Goal: Task Accomplishment & Management: Manage account settings

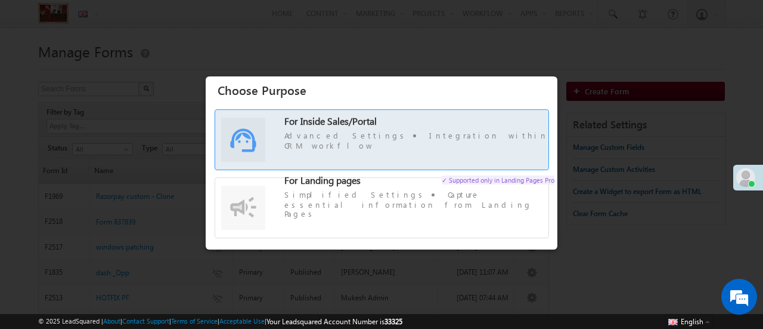
click at [463, 169] on label "For Inside Sales/Portal Advanced Settings Integration within CRM workflow" at bounding box center [381, 145] width 333 height 59
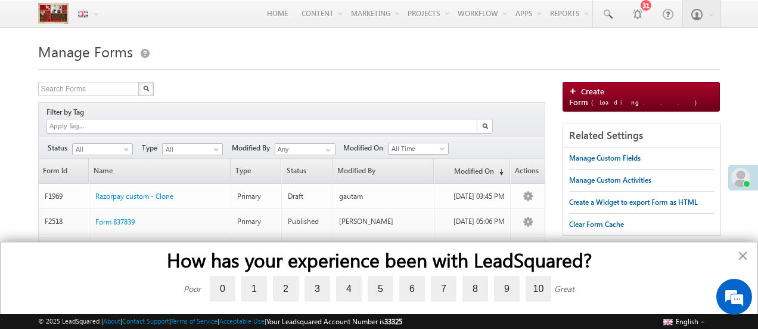
click at [740, 253] on button "×" at bounding box center [743, 255] width 11 height 19
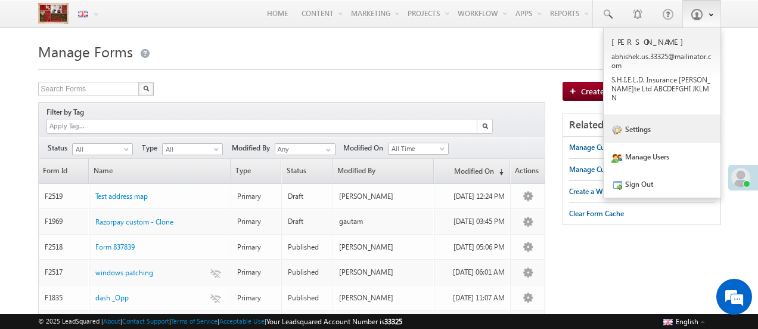
click at [659, 126] on link "Settings" at bounding box center [662, 128] width 117 height 27
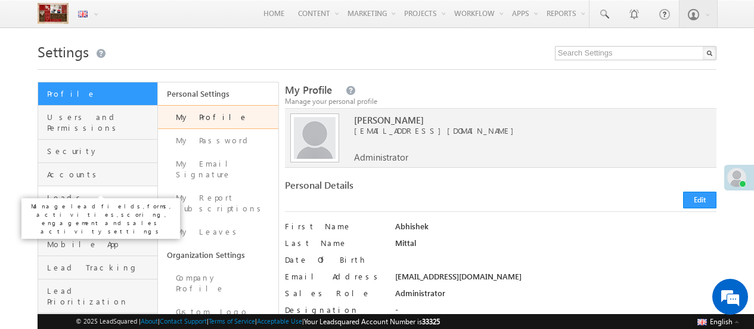
click at [105, 192] on span "Leads" at bounding box center [100, 197] width 107 height 11
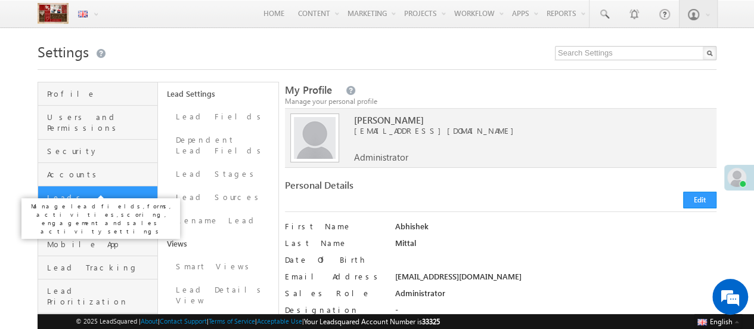
click at [63, 192] on span "Leads" at bounding box center [100, 197] width 107 height 11
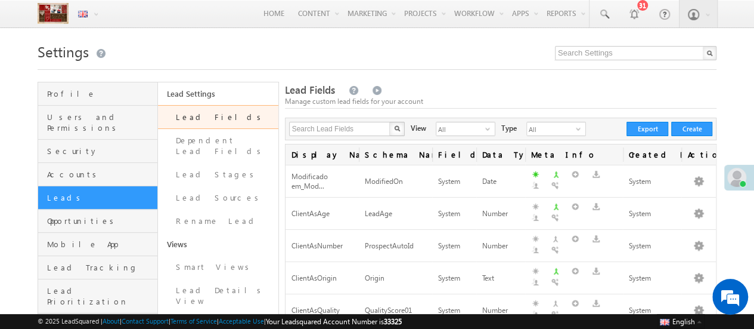
click at [346, 137] on div "Search Lead Fields X 470 results found View All select 3 Type All select 1 Crea…" at bounding box center [501, 128] width 432 height 23
click at [345, 135] on input "text" at bounding box center [340, 129] width 102 height 14
type input "t"
type input "alto"
click at [389, 122] on button "button" at bounding box center [397, 129] width 16 height 14
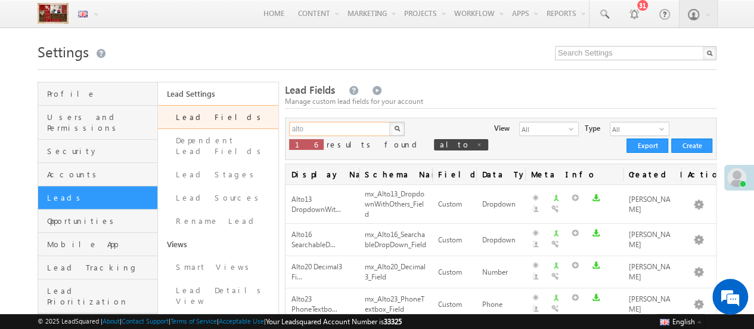
click at [315, 132] on input "alto" at bounding box center [340, 129] width 102 height 14
type input "textarea"
click at [389, 122] on button "button" at bounding box center [397, 129] width 16 height 14
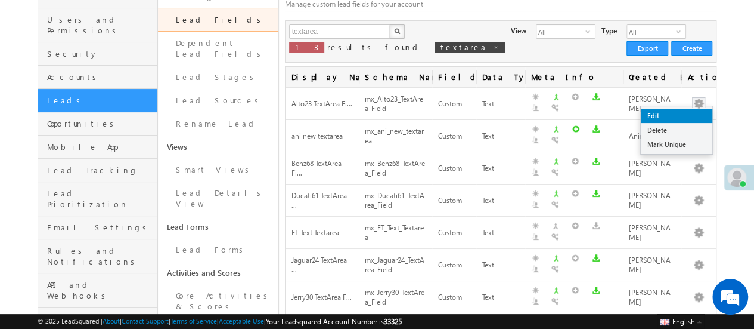
click at [689, 116] on link "Edit" at bounding box center [677, 116] width 72 height 14
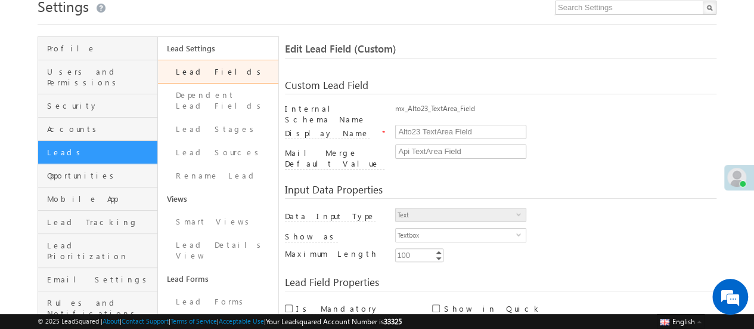
scroll to position [45, 0]
click at [420, 229] on span "Textbox" at bounding box center [456, 235] width 120 height 13
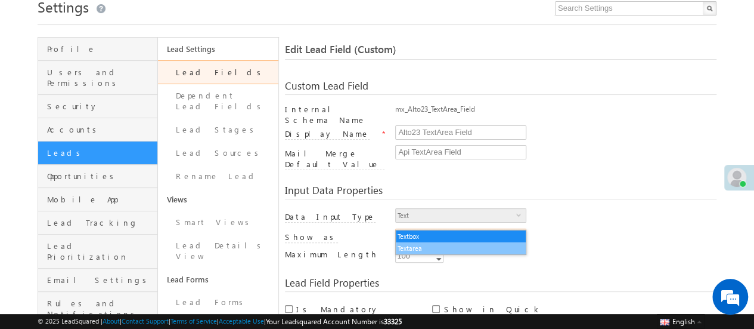
click at [420, 245] on li "Textarea" at bounding box center [461, 248] width 130 height 12
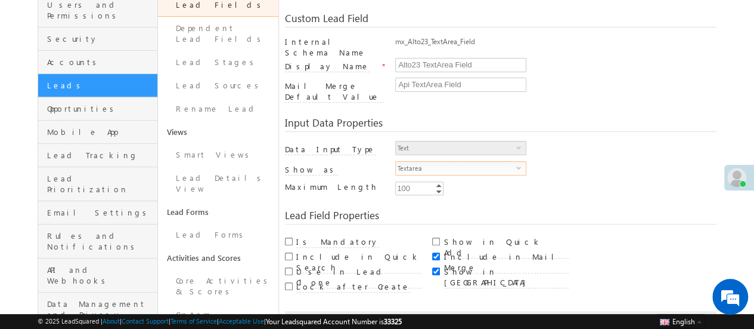
scroll to position [113, 0]
click at [311, 316] on button "Save" at bounding box center [309, 324] width 36 height 17
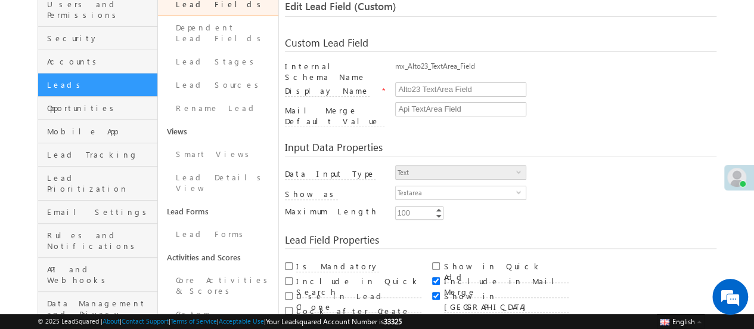
scroll to position [88, 0]
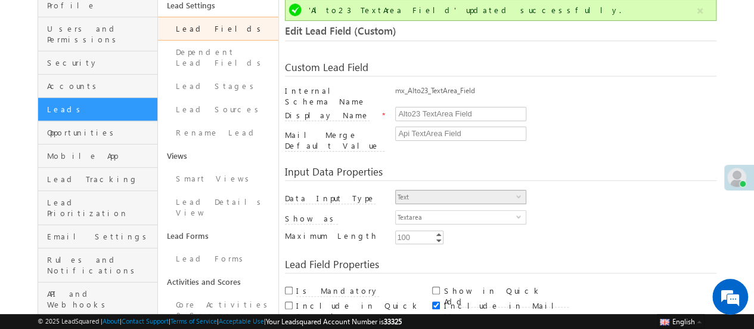
click at [445, 190] on span "Text" at bounding box center [456, 196] width 120 height 13
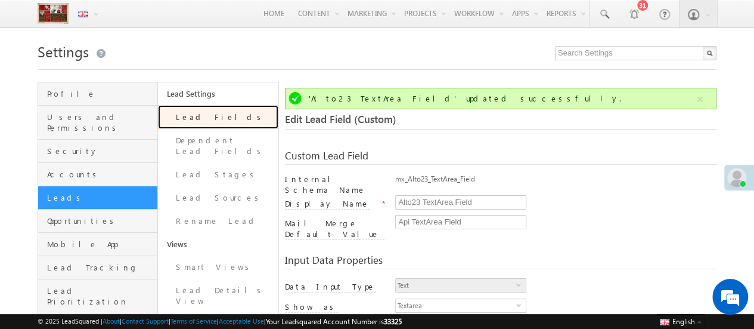
click at [200, 112] on link "Lead Fields" at bounding box center [218, 117] width 120 height 24
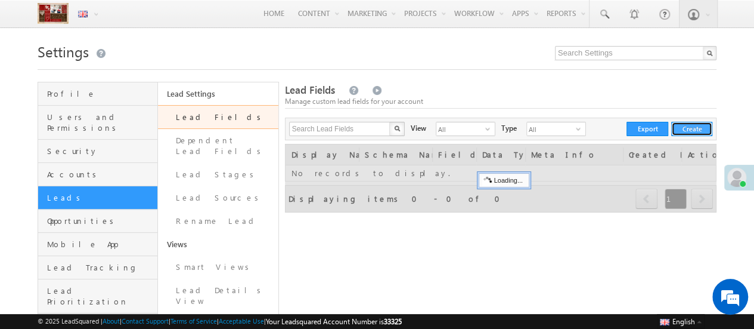
click at [698, 132] on button "Create" at bounding box center [691, 129] width 41 height 14
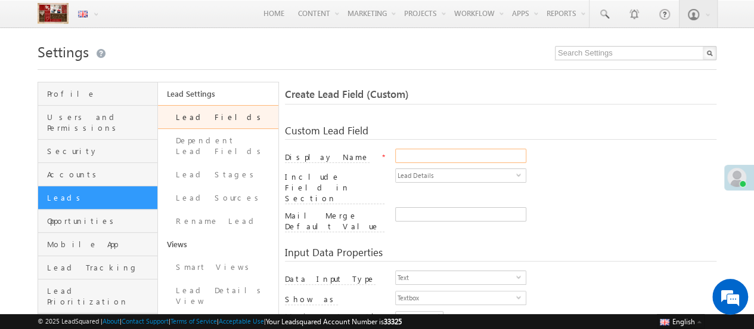
click at [426, 156] on input "Display Name" at bounding box center [460, 155] width 131 height 14
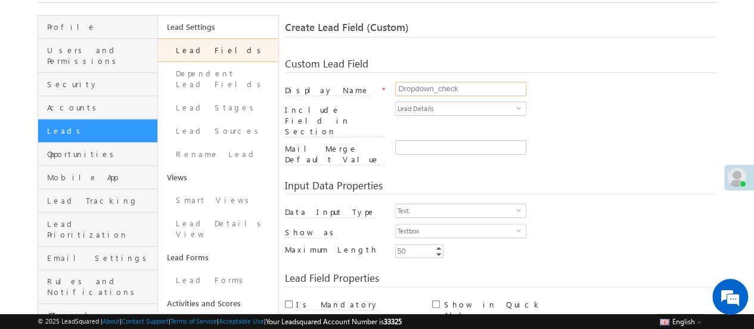
scroll to position [67, 0]
type input "Dropdown_check"
click at [427, 109] on span "Lead Details" at bounding box center [456, 107] width 120 height 13
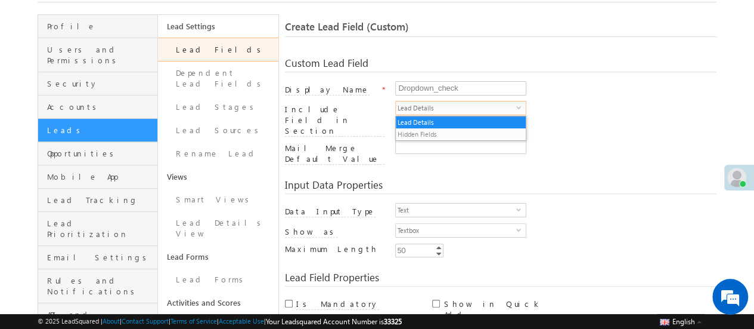
click at [427, 109] on span "Lead Details" at bounding box center [456, 107] width 120 height 13
click at [421, 140] on input "Mail Merge Default Value" at bounding box center [460, 147] width 131 height 14
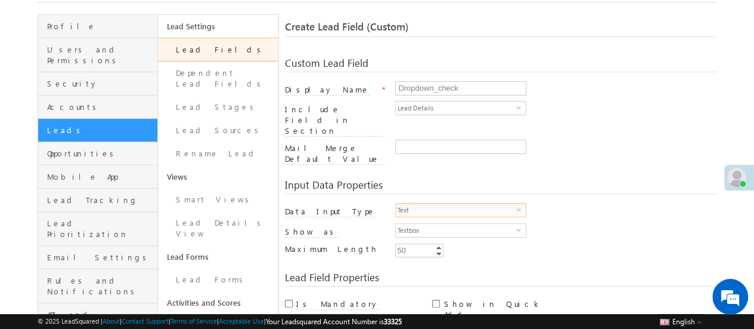
click at [454, 203] on span "Text" at bounding box center [456, 209] width 120 height 13
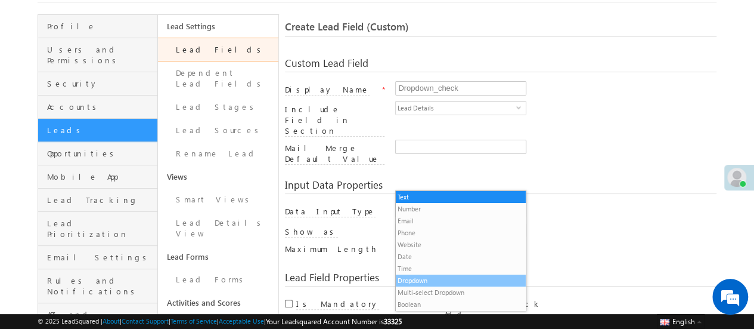
click at [431, 279] on li "Dropdown" at bounding box center [461, 280] width 130 height 12
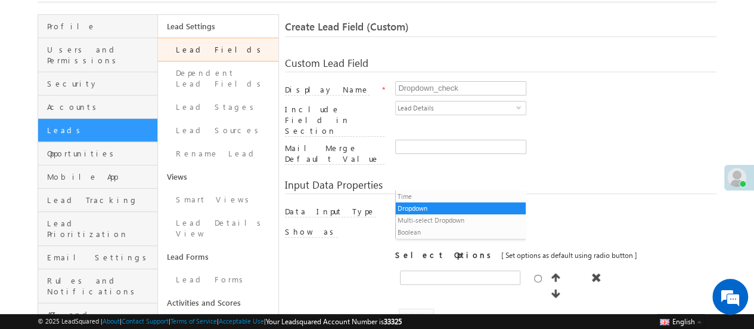
scroll to position [0, 0]
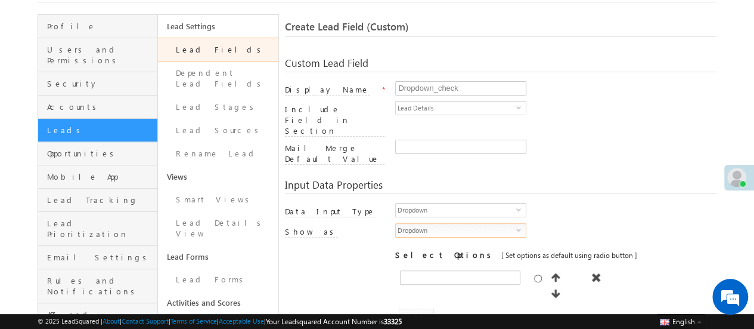
click at [439, 224] on span "Dropdown" at bounding box center [456, 230] width 120 height 13
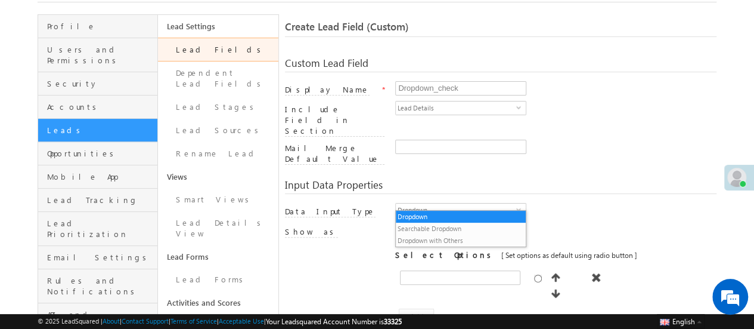
click at [439, 224] on span "Dropdown" at bounding box center [456, 230] width 120 height 13
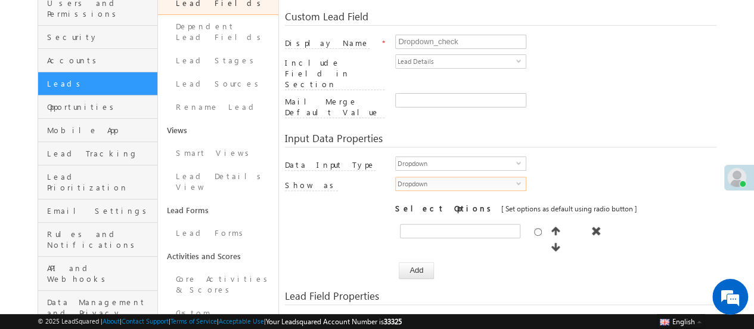
scroll to position [114, 0]
type input "test1"
click at [419, 261] on button "Add" at bounding box center [416, 269] width 35 height 17
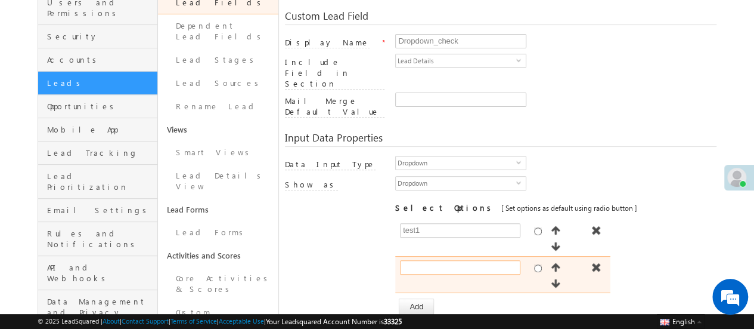
click at [428, 260] on input "text" at bounding box center [460, 267] width 120 height 14
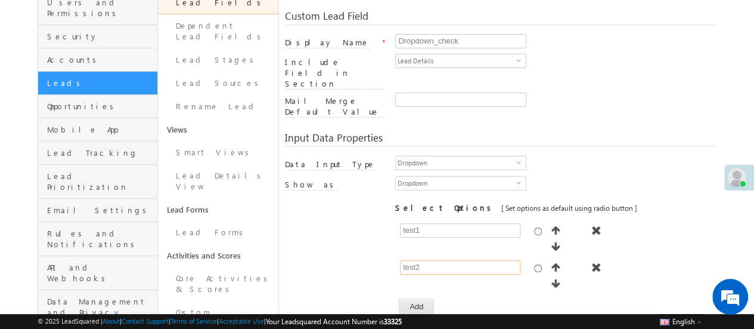
type input "test2"
click at [417, 298] on button "Add" at bounding box center [416, 306] width 35 height 17
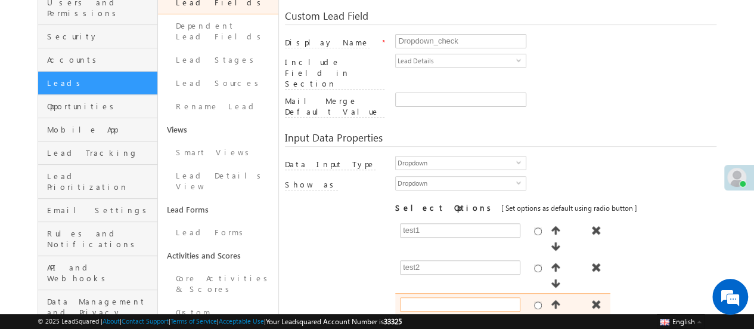
click at [417, 297] on input "text" at bounding box center [460, 304] width 120 height 14
type input "test3"
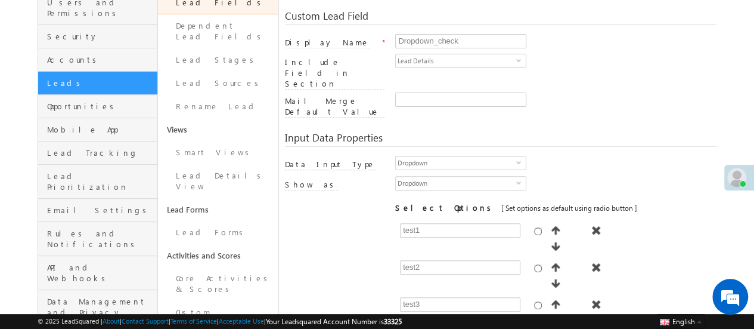
type input "test4"
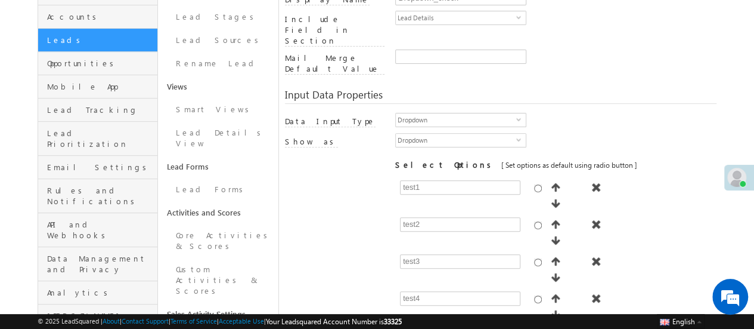
scroll to position [158, 0]
type input "test5"
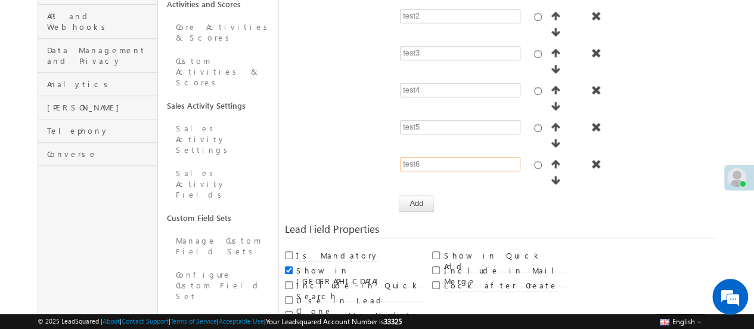
scroll to position [376, 0]
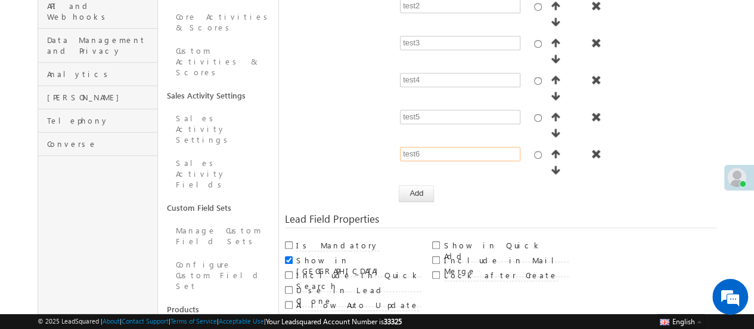
type input "test6"
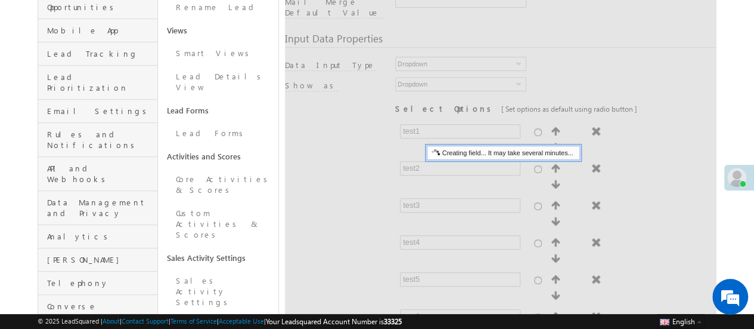
scroll to position [211, 0]
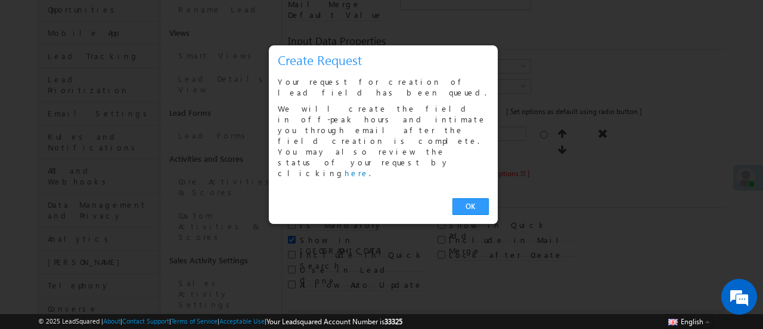
click at [470, 190] on div "OK" at bounding box center [383, 207] width 229 height 34
click at [463, 198] on link "OK" at bounding box center [471, 206] width 36 height 17
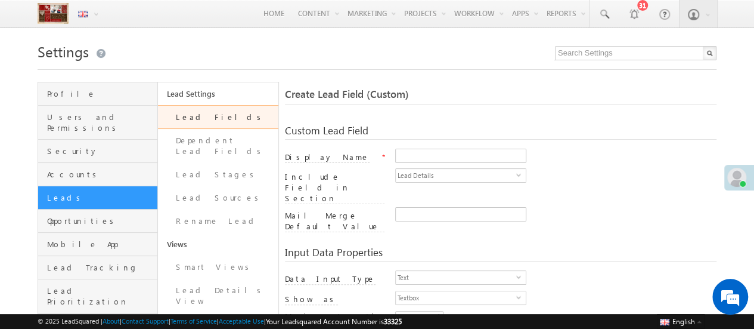
click at [220, 123] on link "Lead Fields" at bounding box center [218, 117] width 120 height 24
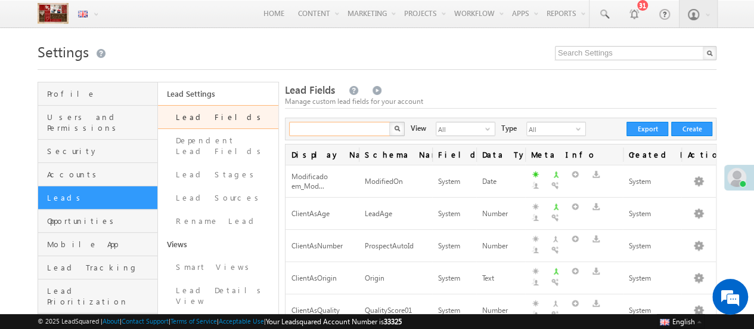
click at [324, 134] on input "text" at bounding box center [340, 129] width 102 height 14
type input "dropdown"
click at [389, 122] on button "button" at bounding box center [397, 129] width 16 height 14
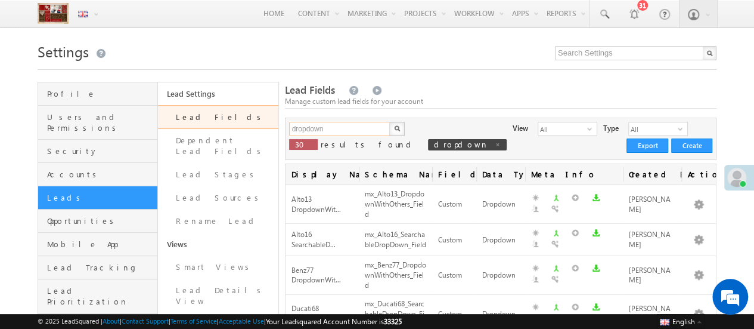
click at [346, 129] on input "dropdown" at bounding box center [340, 129] width 102 height 14
click at [389, 122] on button "button" at bounding box center [397, 129] width 16 height 14
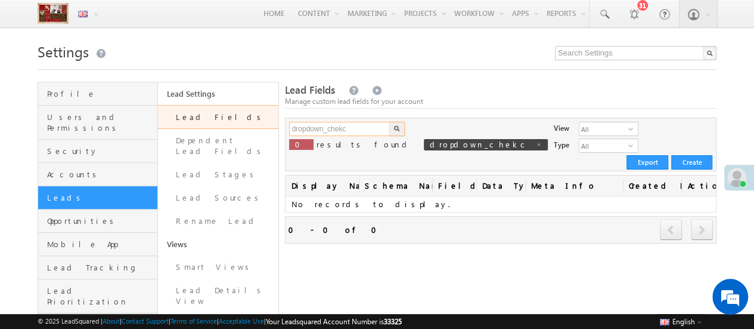
click at [346, 129] on input "dropdown_chekc" at bounding box center [340, 129] width 102 height 14
click at [389, 122] on button "button" at bounding box center [397, 129] width 16 height 14
click at [317, 134] on input "dropdown_check" at bounding box center [340, 129] width 102 height 14
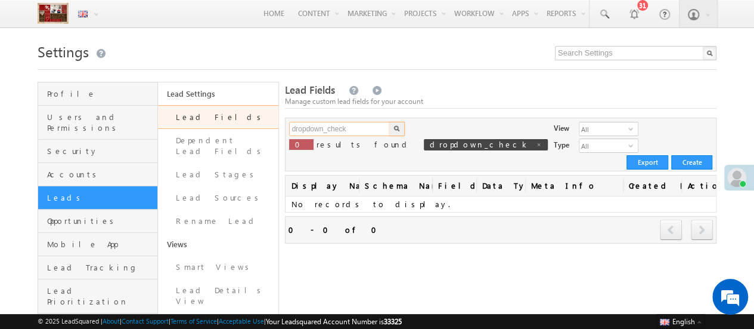
type input "h"
type input "jerry"
click at [389, 122] on button "button" at bounding box center [397, 129] width 16 height 14
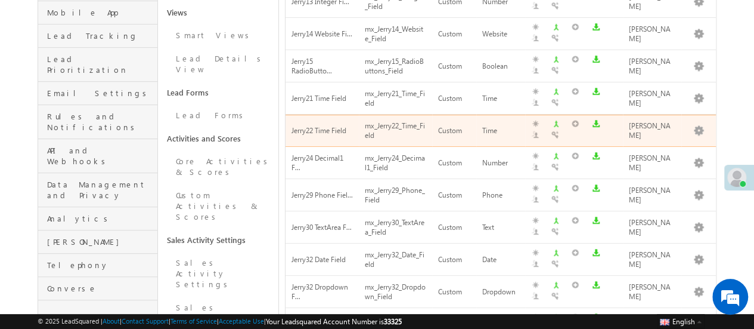
scroll to position [245, 0]
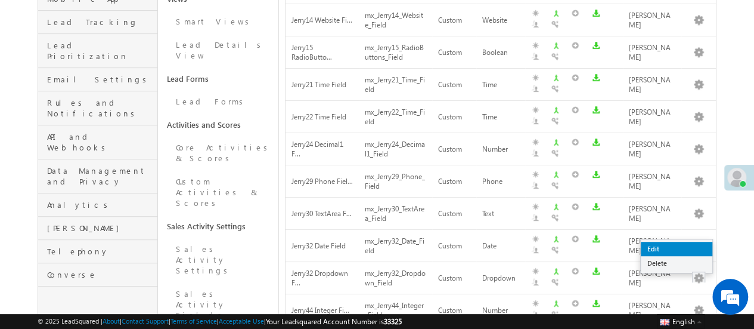
click at [689, 249] on link "Edit" at bounding box center [677, 248] width 72 height 14
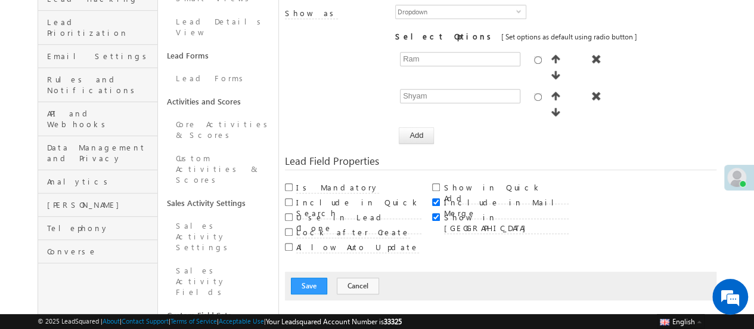
scroll to position [270, 0]
click at [408, 126] on button "Add" at bounding box center [416, 134] width 35 height 17
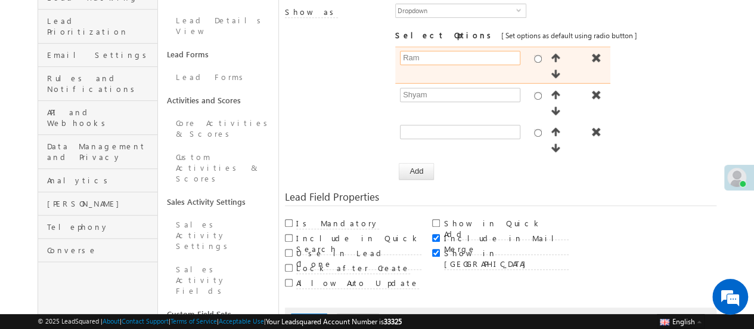
click at [427, 51] on input "Ram" at bounding box center [460, 58] width 120 height 14
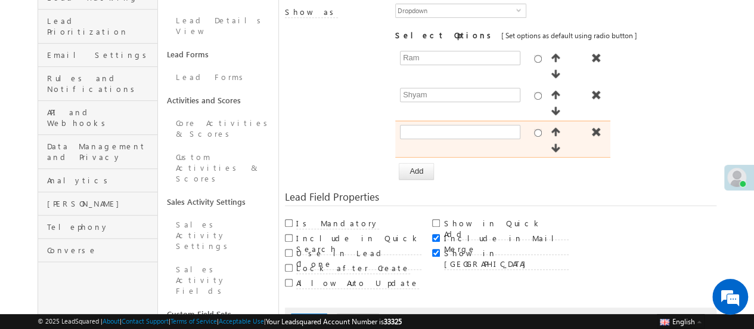
click at [422, 120] on li at bounding box center [502, 138] width 215 height 37
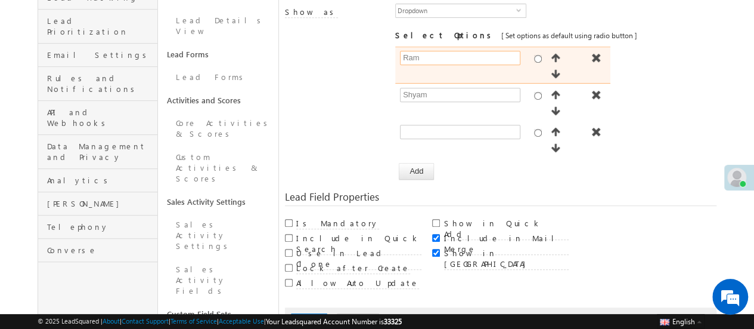
click at [425, 51] on input "Ram" at bounding box center [460, 58] width 120 height 14
type input "test1"
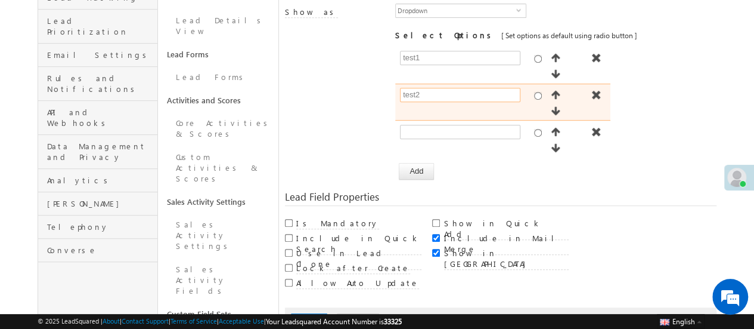
type input "test2"
type input "test3"
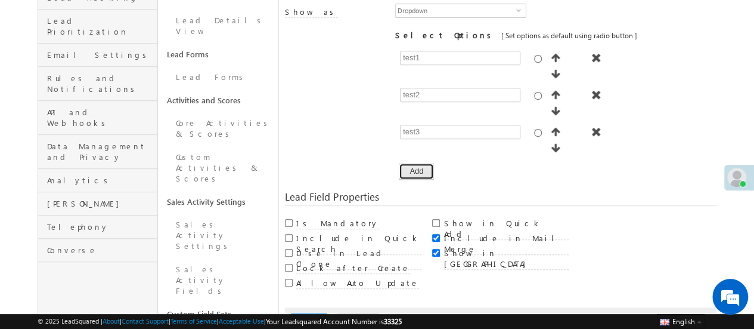
click at [420, 163] on button "Add" at bounding box center [416, 171] width 35 height 17
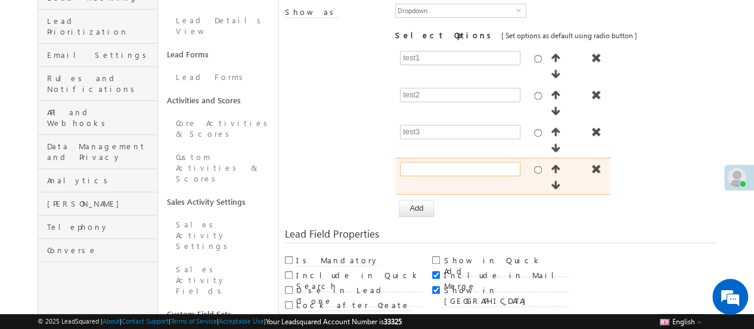
click at [421, 162] on input "text" at bounding box center [460, 169] width 120 height 14
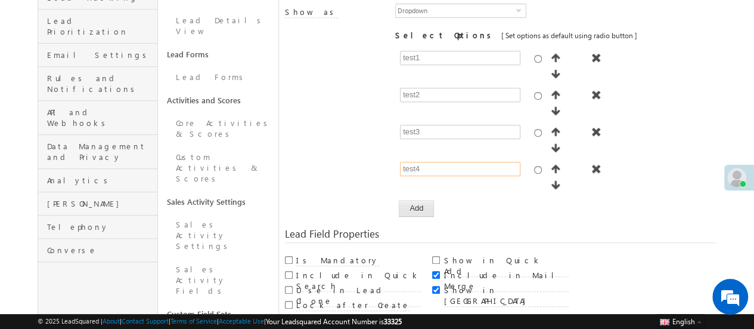
type input "test4"
click at [419, 200] on button "Add" at bounding box center [416, 208] width 35 height 17
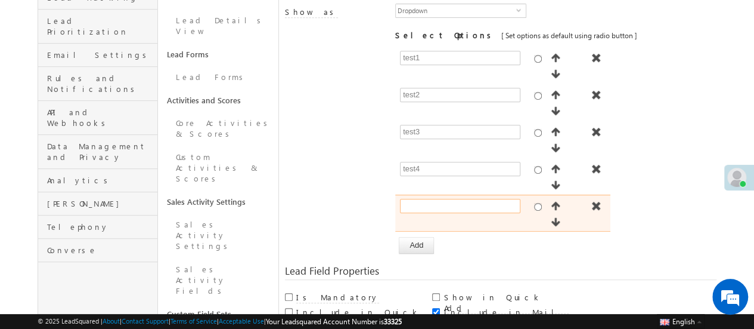
click at [419, 199] on input "text" at bounding box center [460, 206] width 120 height 14
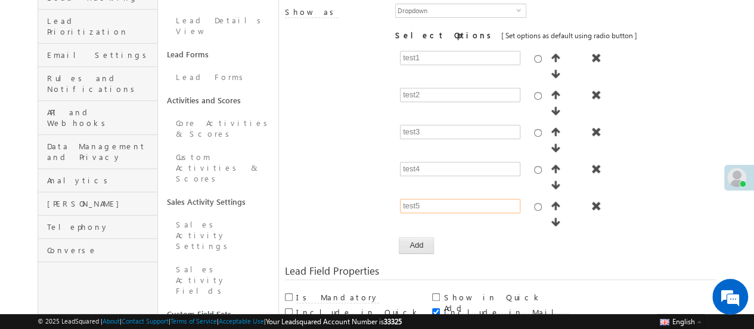
type input "test5"
click at [416, 237] on button "Add" at bounding box center [416, 245] width 35 height 17
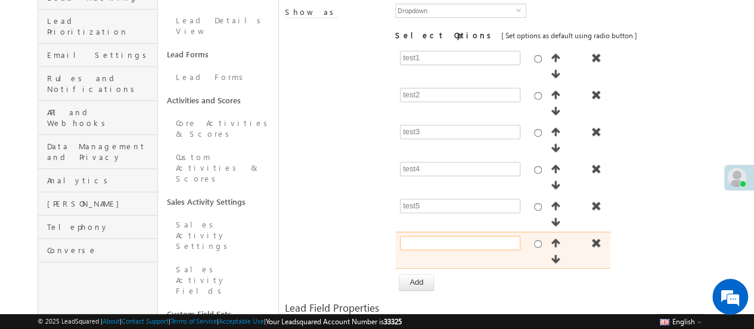
click at [416, 236] on input "text" at bounding box center [460, 243] width 120 height 14
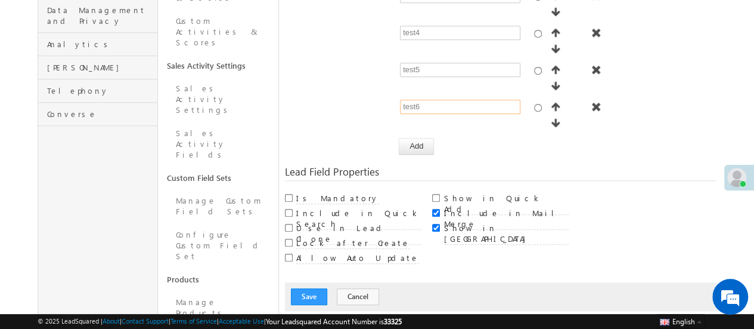
scroll to position [406, 0]
type input "test6"
click at [311, 287] on button "Save" at bounding box center [309, 295] width 36 height 17
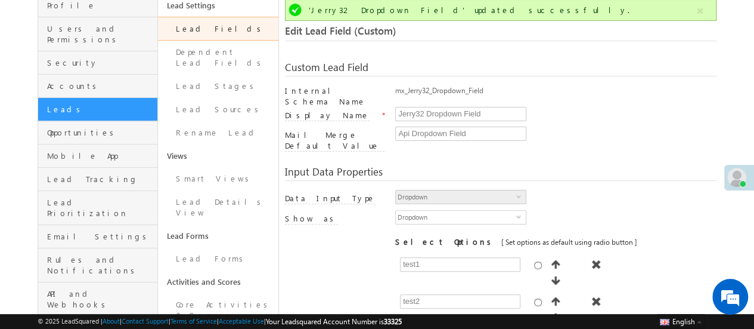
scroll to position [0, 0]
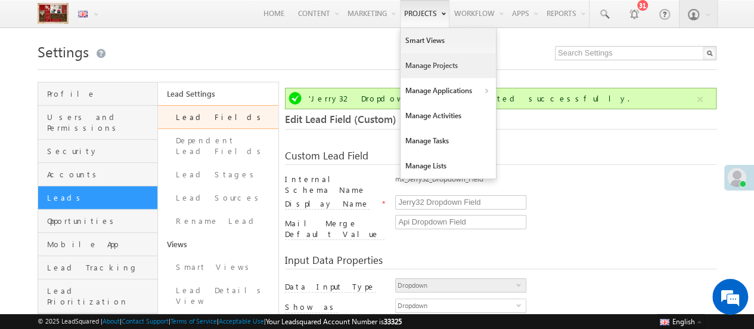
click at [436, 71] on link "Manage Projects" at bounding box center [448, 65] width 95 height 25
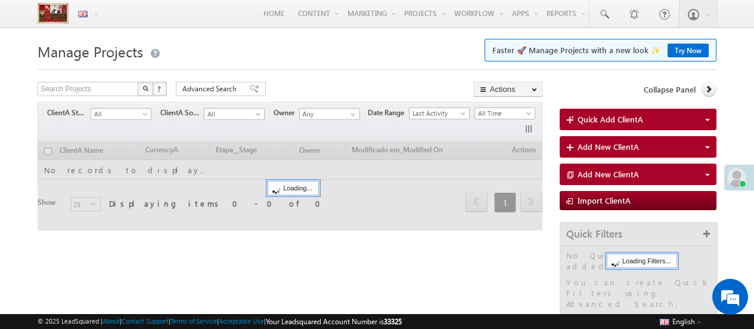
click at [701, 56] on link "Try Now" at bounding box center [688, 51] width 41 height 14
